Goal: Task Accomplishment & Management: Manage account settings

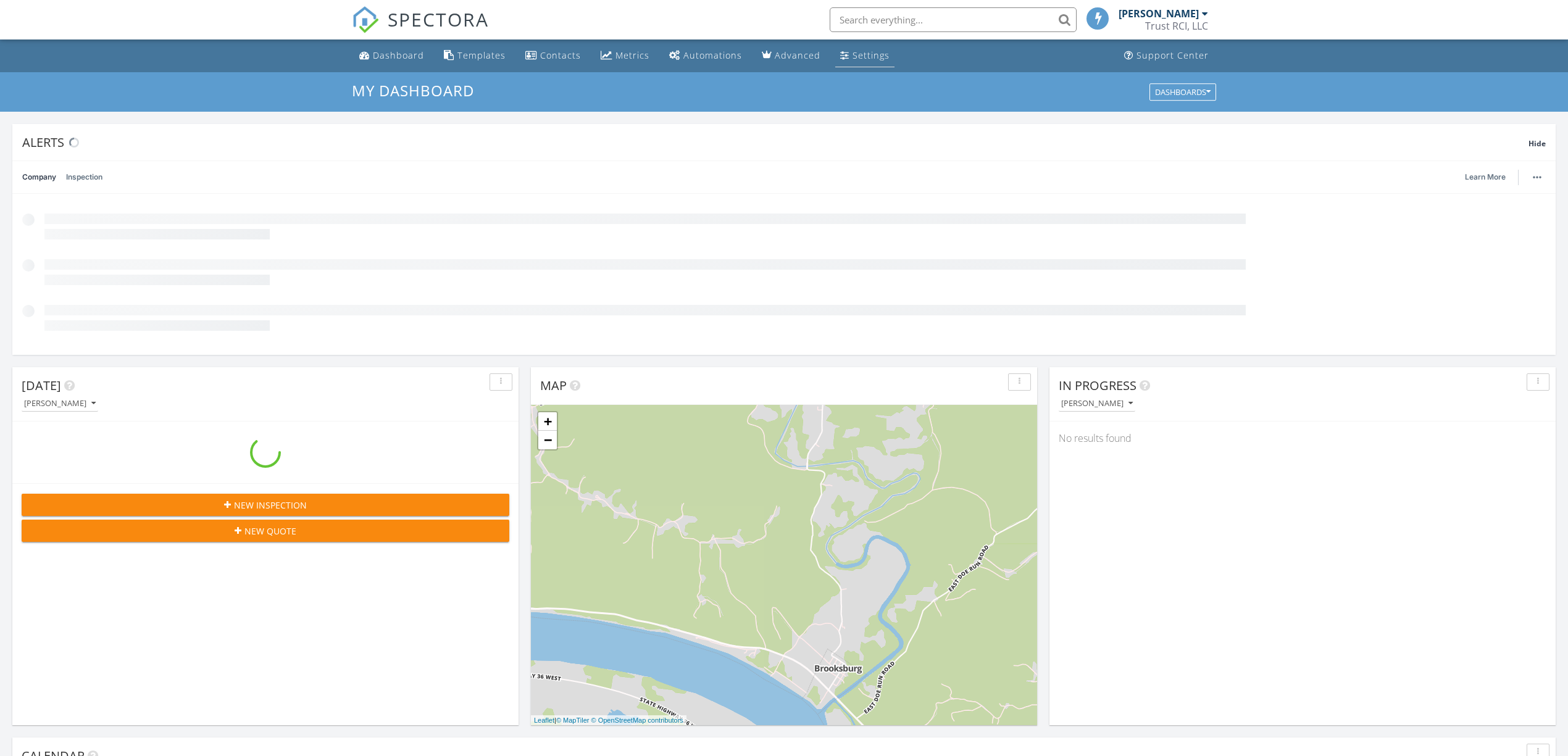
click at [865, 57] on div "Settings" at bounding box center [870, 55] width 37 height 12
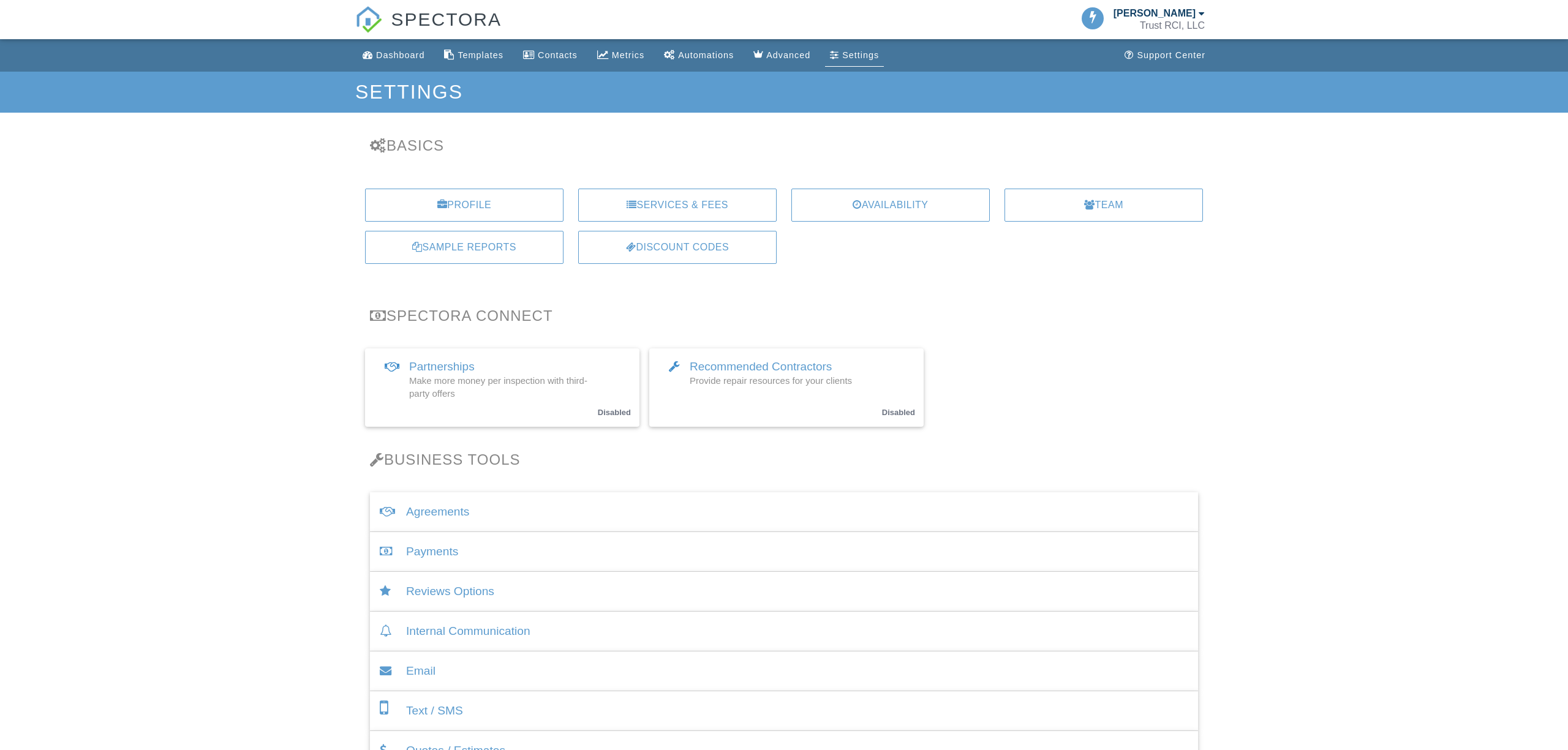
click at [437, 512] on div "Agreements" at bounding box center [784, 512] width 828 height 40
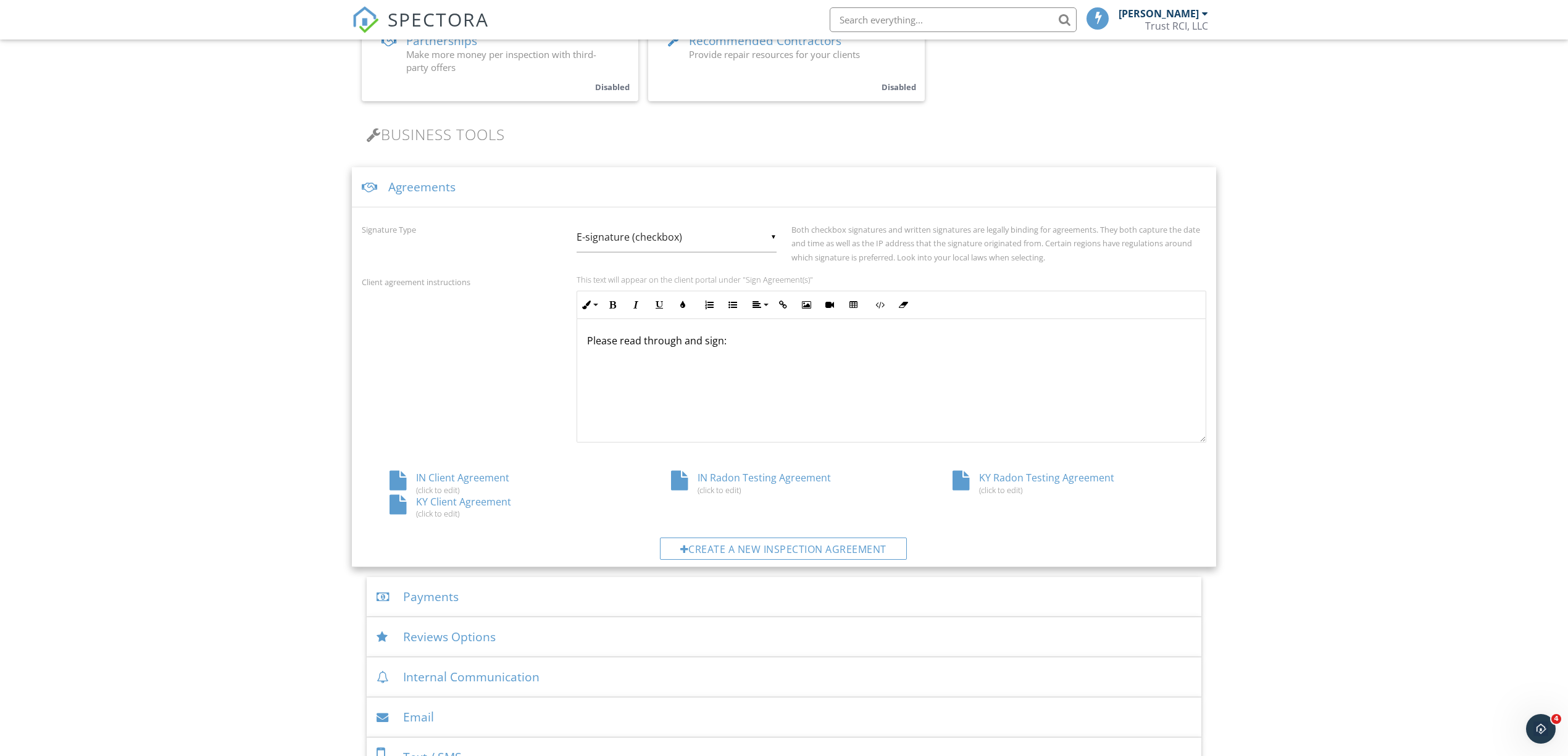
click at [1025, 480] on div "KY Radon Testing Agreement (click to edit)" at bounding box center [1066, 483] width 282 height 24
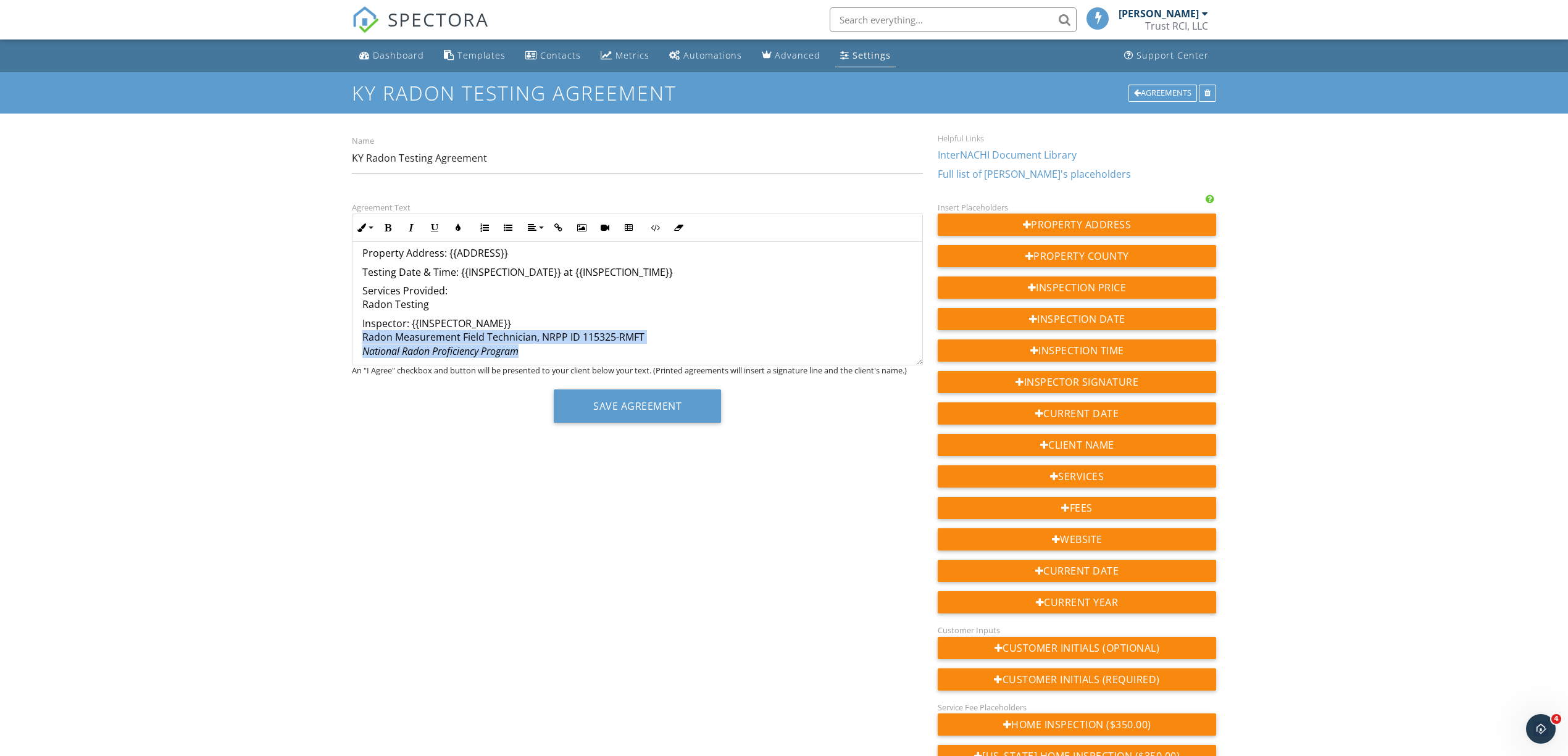
drag, startPoint x: 360, startPoint y: 337, endPoint x: 721, endPoint y: 349, distance: 361.2
copy p "Radon Measurement Field Technician, NRPP ID 115325-RMFT National Radon Proficie…"
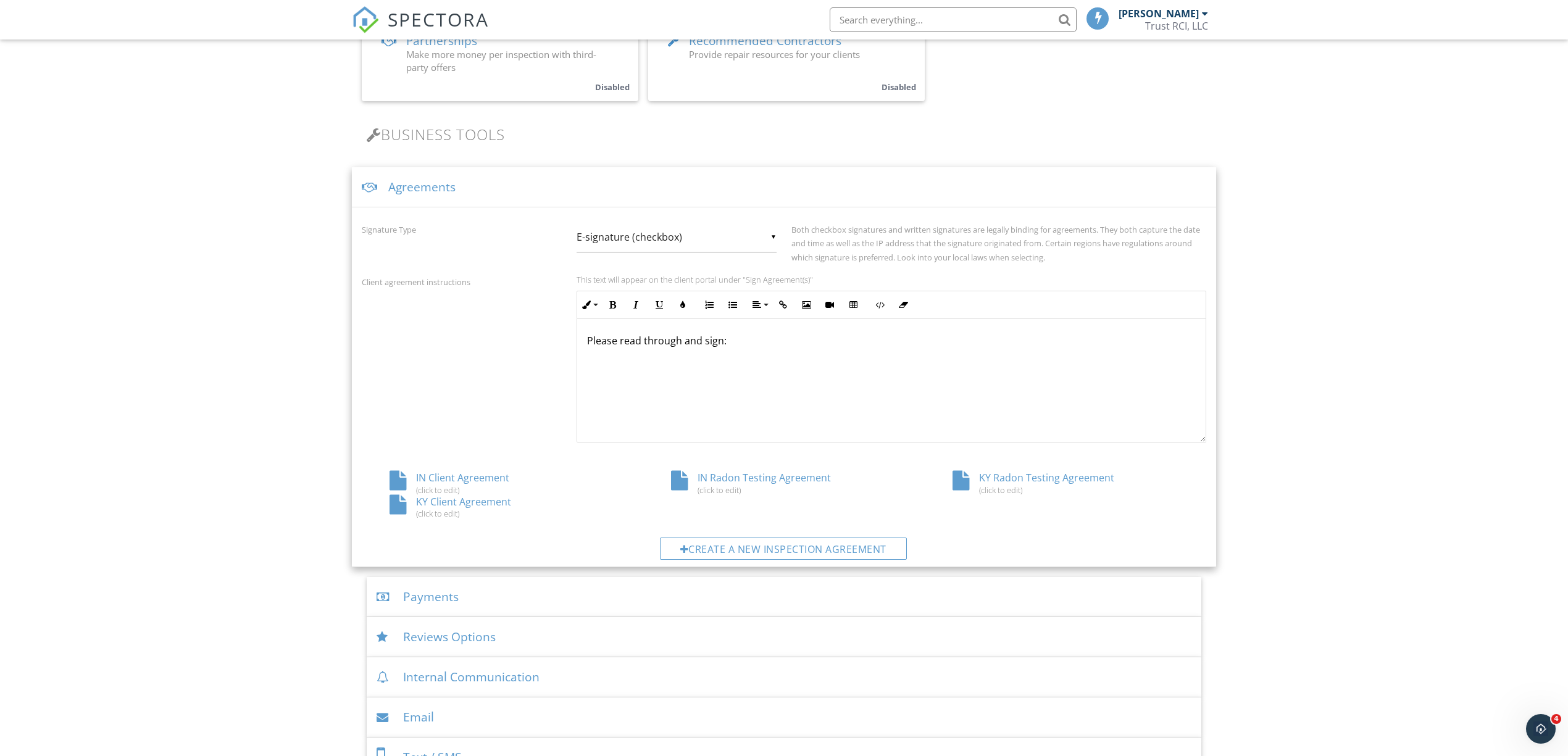
click at [425, 502] on div "KY Client Agreement (click to edit)" at bounding box center [502, 507] width 282 height 24
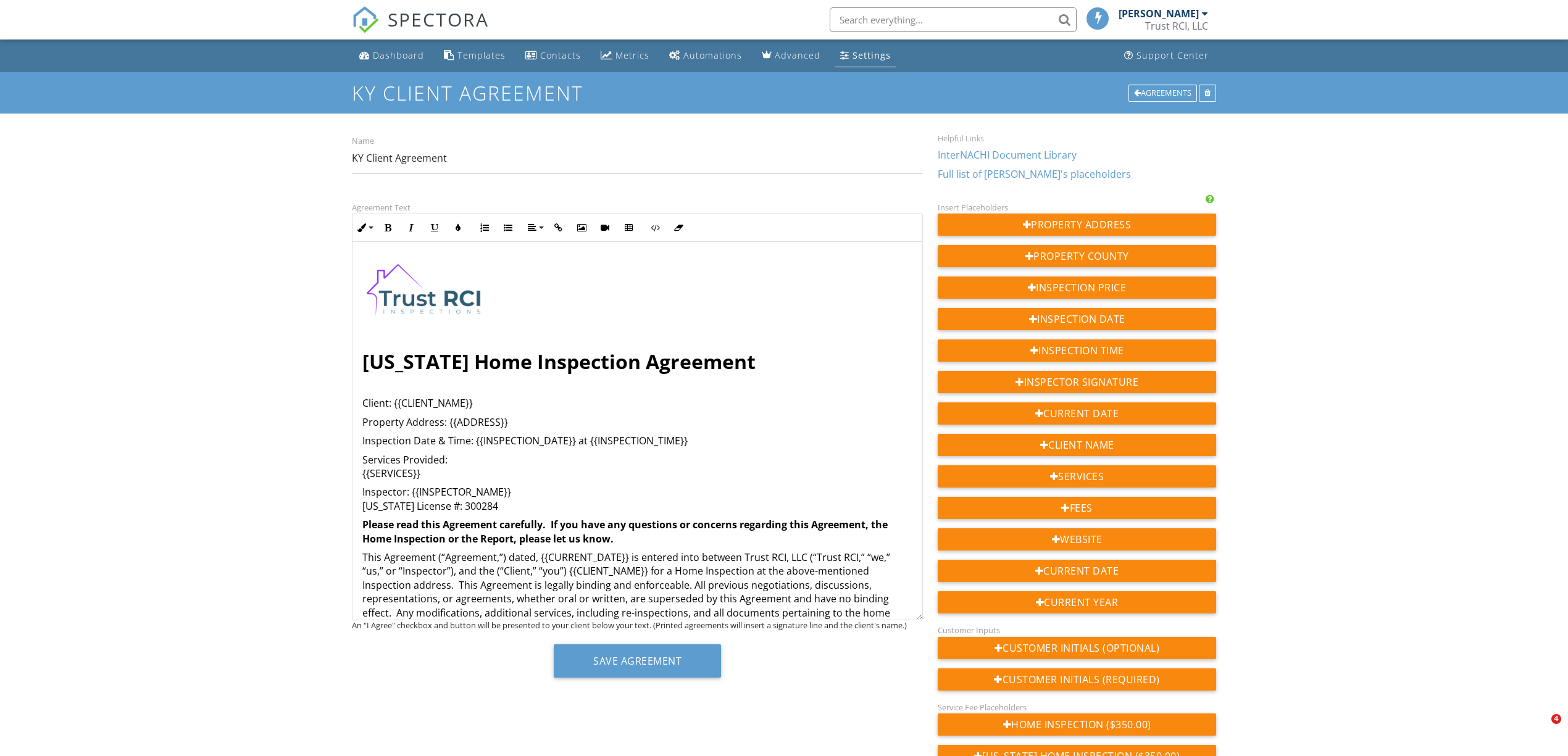
drag, startPoint x: 916, startPoint y: 364, endPoint x: 910, endPoint y: 618, distance: 254.1
click at [910, 618] on div "[US_STATE] Home Inspection Agreement Client: {{CLIENT_NAME}} Property Address: …" at bounding box center [637, 431] width 571 height 379
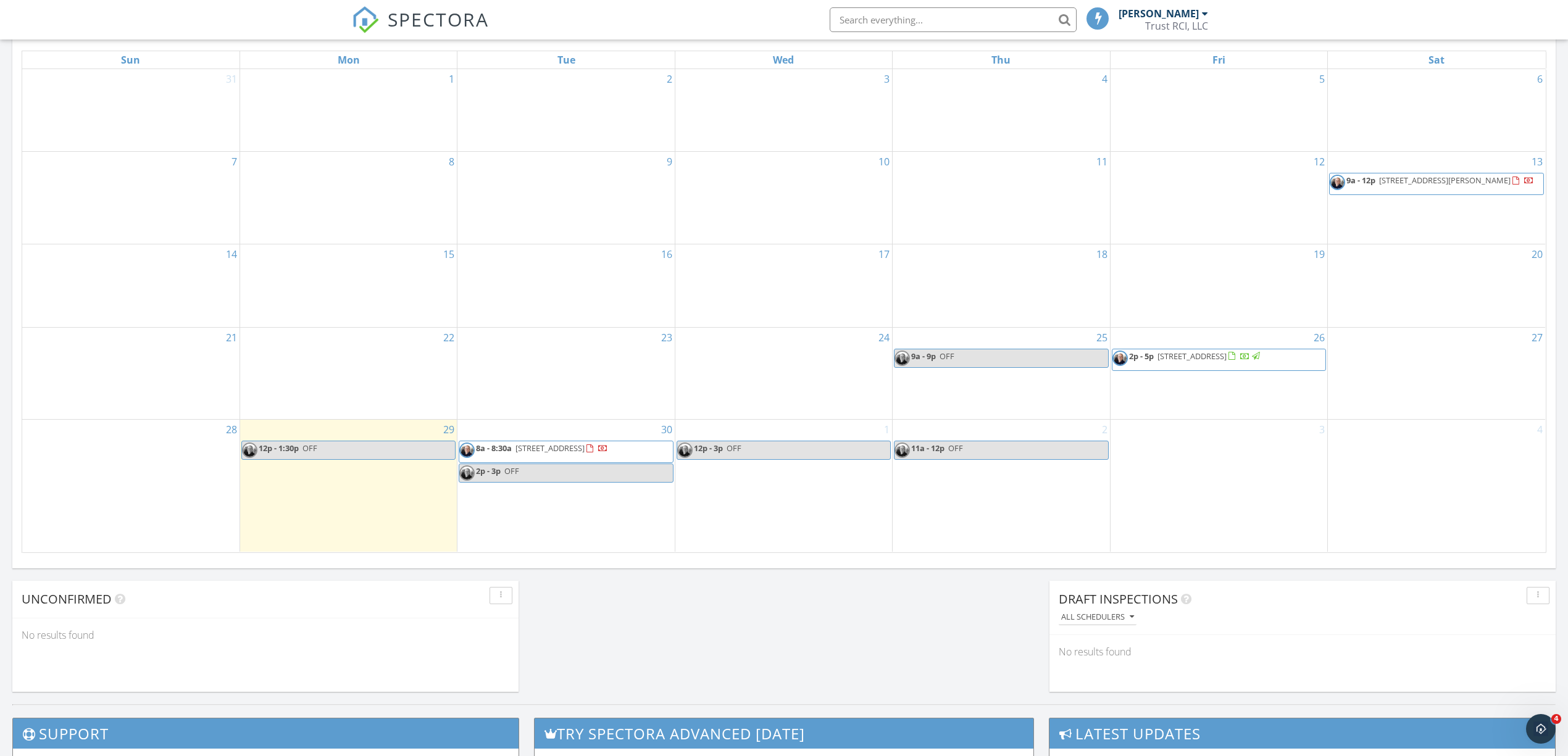
scroll to position [741, 0]
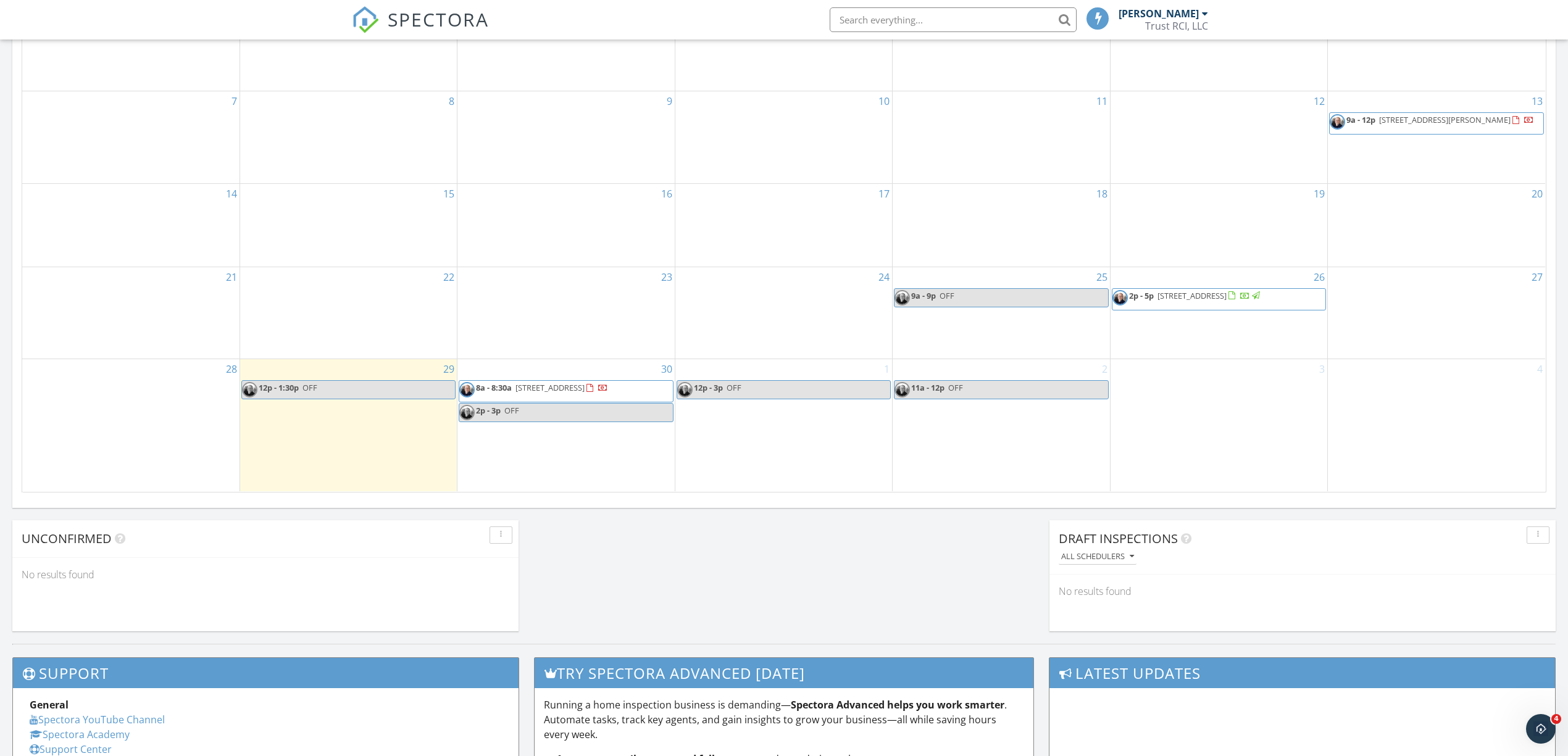
click at [1172, 297] on span "[STREET_ADDRESS]" at bounding box center [1192, 295] width 69 height 11
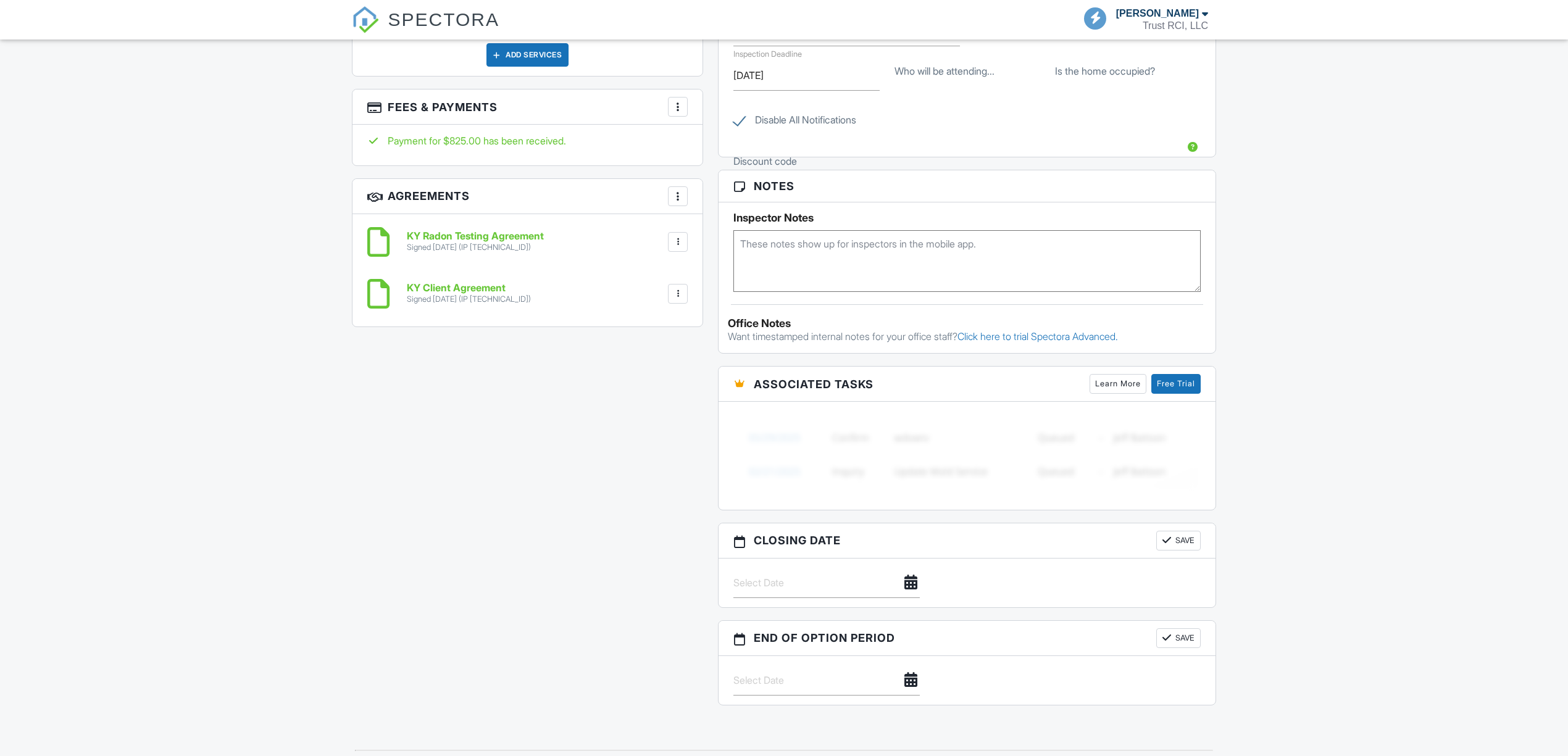
scroll to position [986, 0]
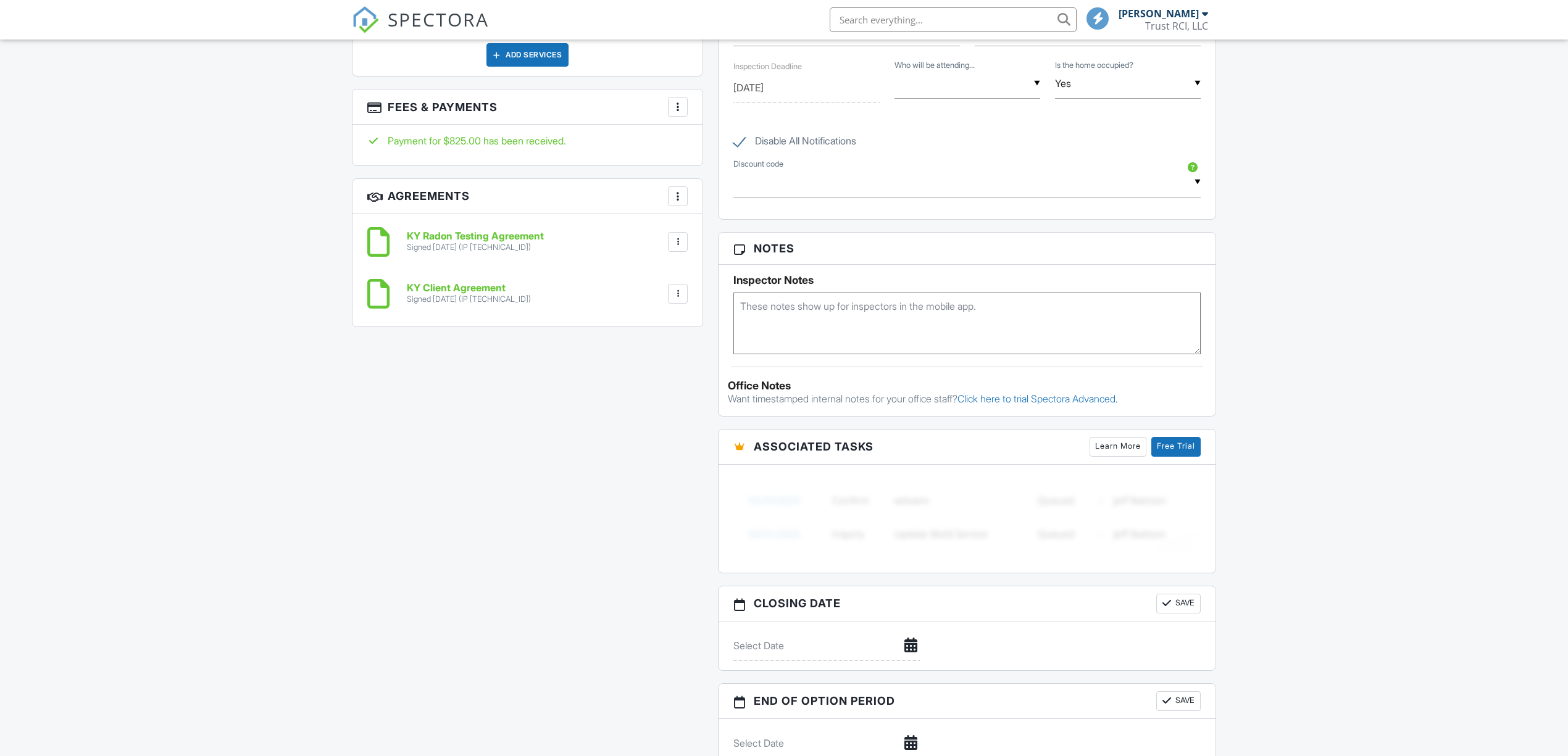
click at [677, 300] on div at bounding box center [677, 293] width 12 height 12
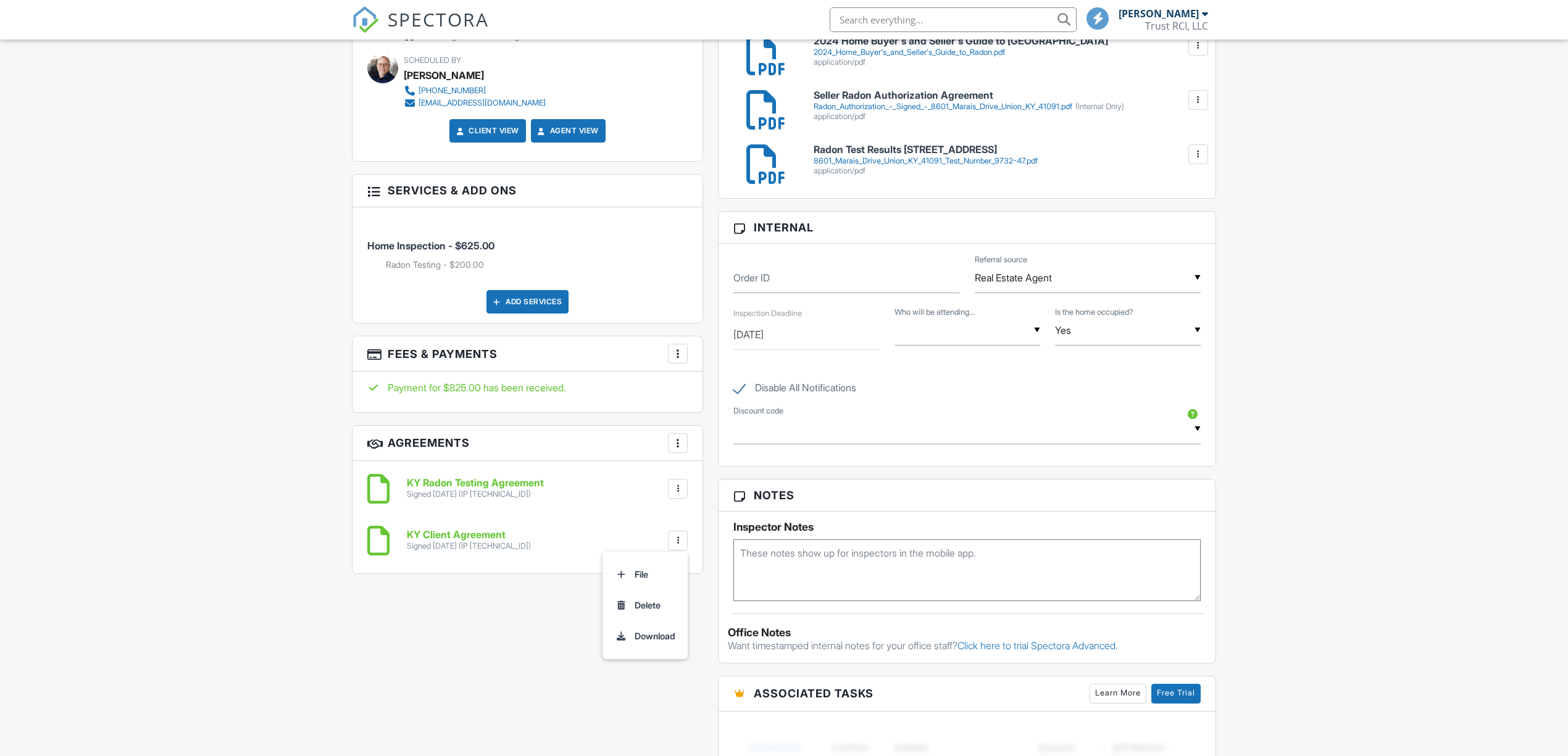
scroll to position [0, 0]
click at [645, 638] on li "Download" at bounding box center [644, 636] width 70 height 31
